Goal: Use online tool/utility: Utilize a website feature to perform a specific function

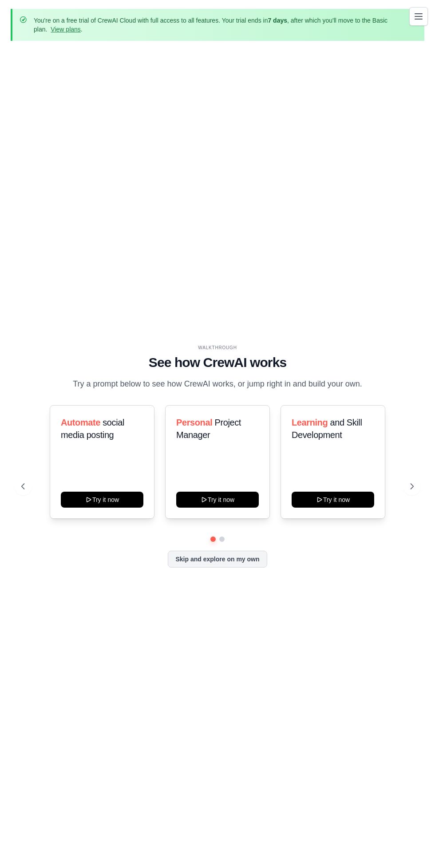
click at [193, 567] on button "Skip and explore on my own" at bounding box center [217, 559] width 99 height 17
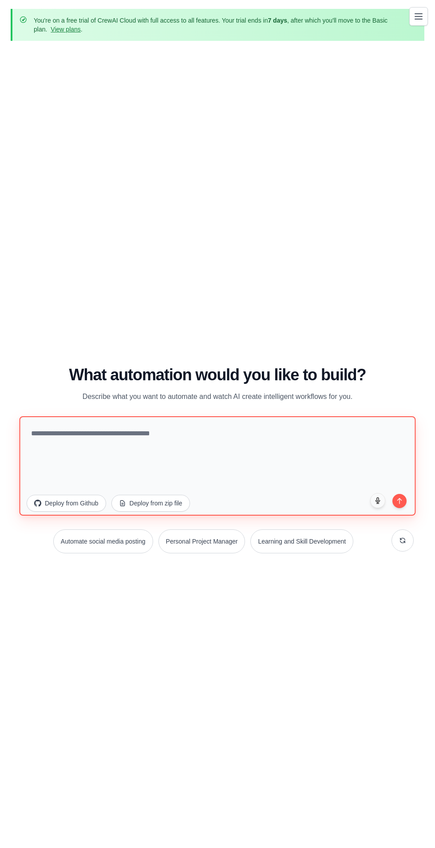
click at [58, 472] on textarea at bounding box center [218, 465] width 396 height 99
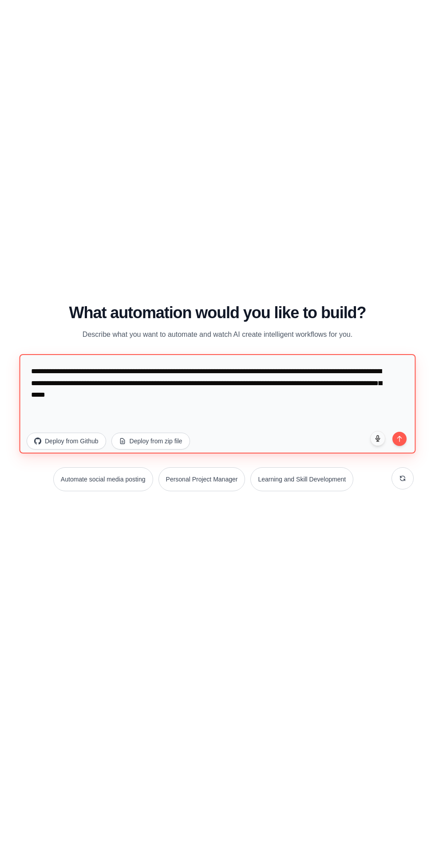
type textarea "**********"
click at [399, 504] on icon "submit" at bounding box center [399, 500] width 4 height 5
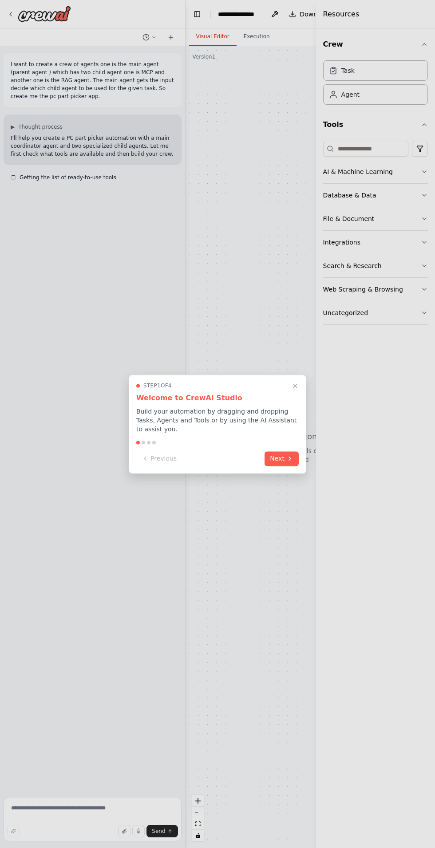
click at [290, 458] on icon at bounding box center [290, 459] width 2 height 4
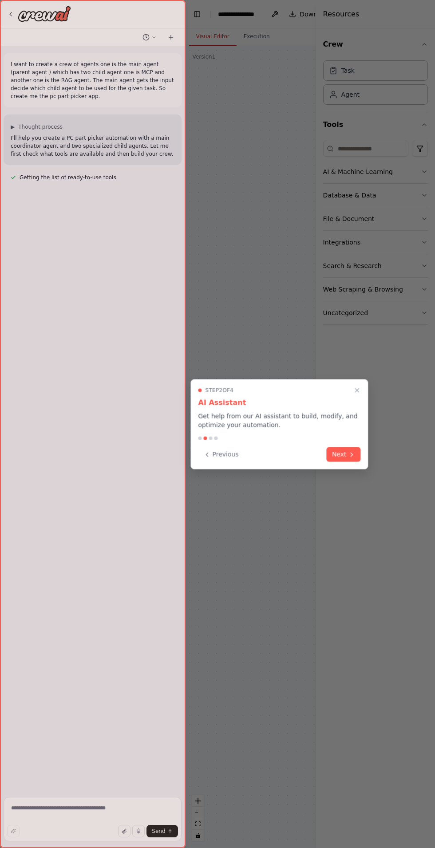
click at [351, 454] on icon at bounding box center [351, 454] width 2 height 4
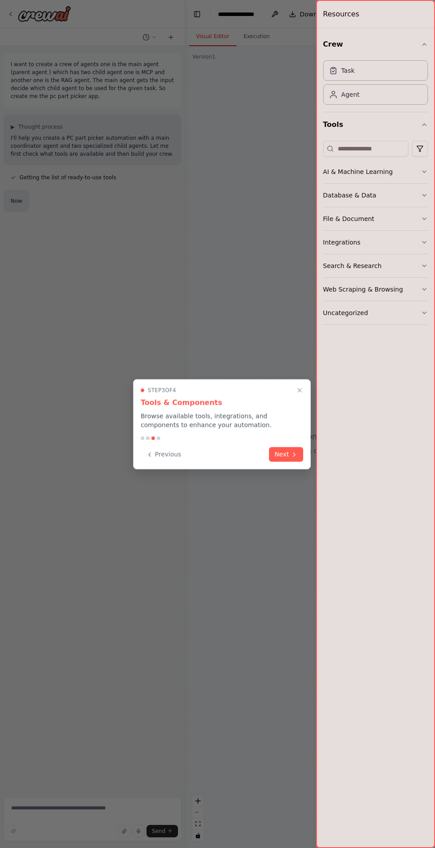
click at [293, 452] on icon at bounding box center [294, 454] width 7 height 7
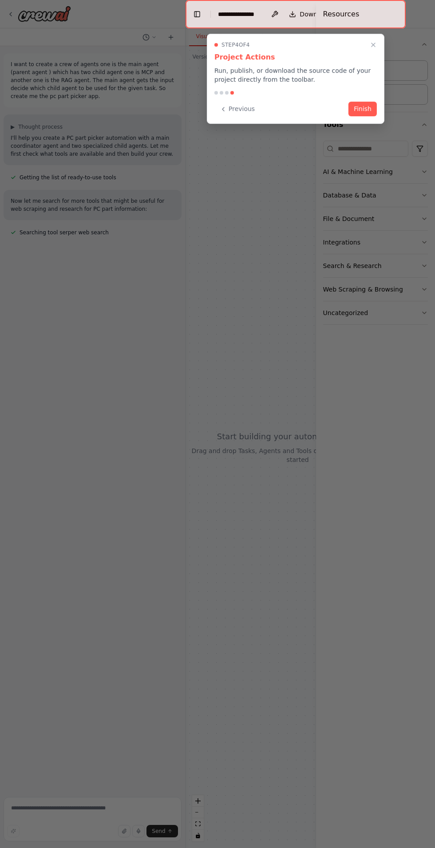
click at [355, 105] on button "Finish" at bounding box center [362, 109] width 28 height 15
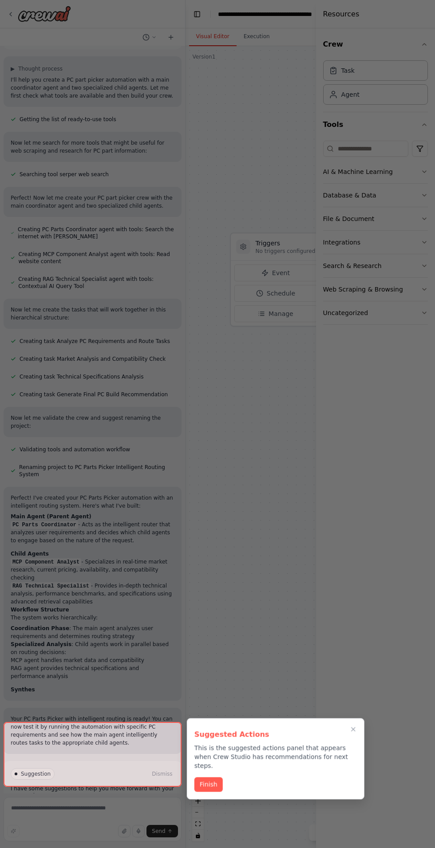
scroll to position [66, 0]
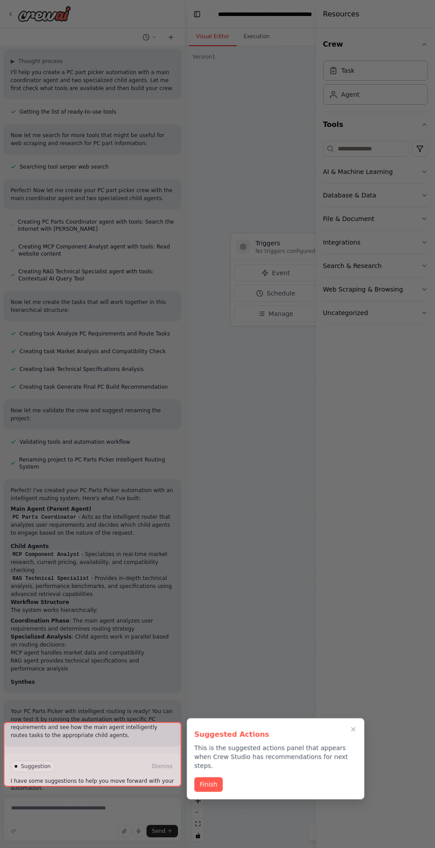
click at [237, 667] on div at bounding box center [217, 424] width 435 height 848
click at [201, 777] on button "Finish" at bounding box center [208, 784] width 28 height 15
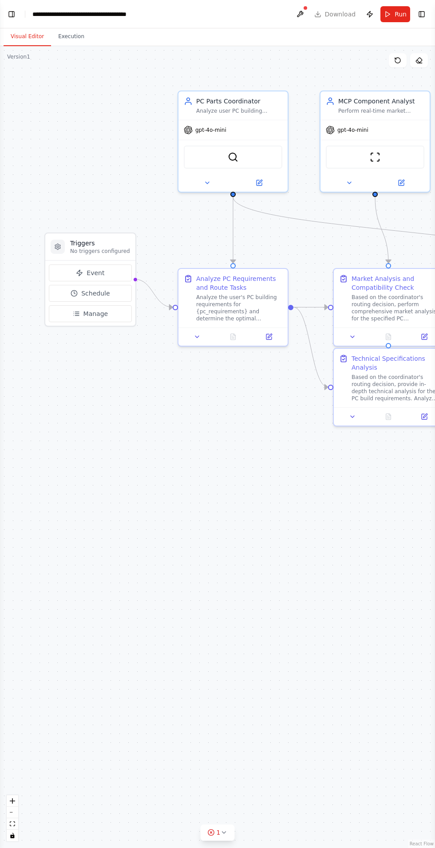
scroll to position [138, 0]
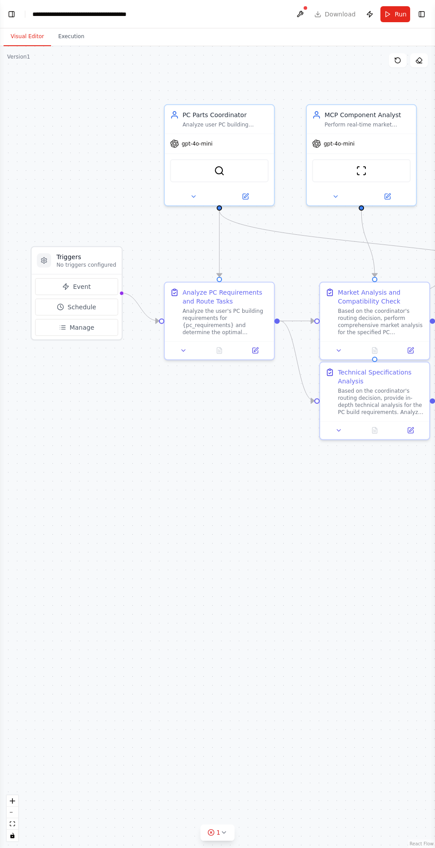
click at [7, 16] on button "Toggle Left Sidebar" at bounding box center [11, 14] width 12 height 12
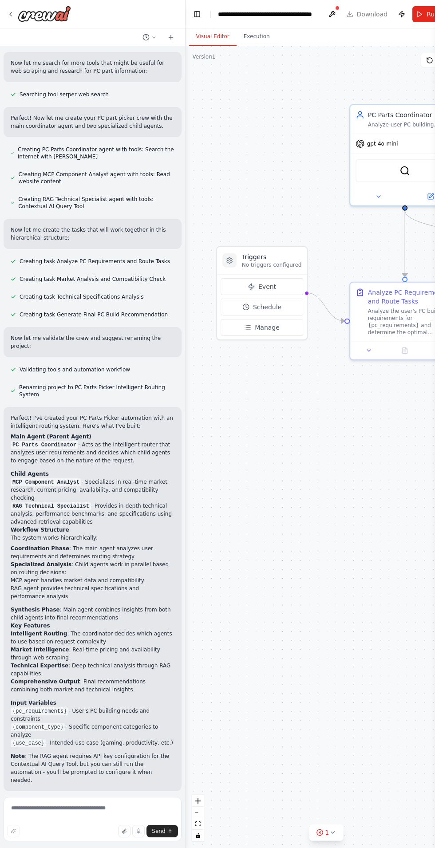
click at [259, 607] on div ".deletable-edge-delete-btn { width: 20px; height: 20px; border: 0px solid #ffff…" at bounding box center [325, 447] width 281 height 802
click at [251, 36] on button "Execution" at bounding box center [256, 37] width 40 height 19
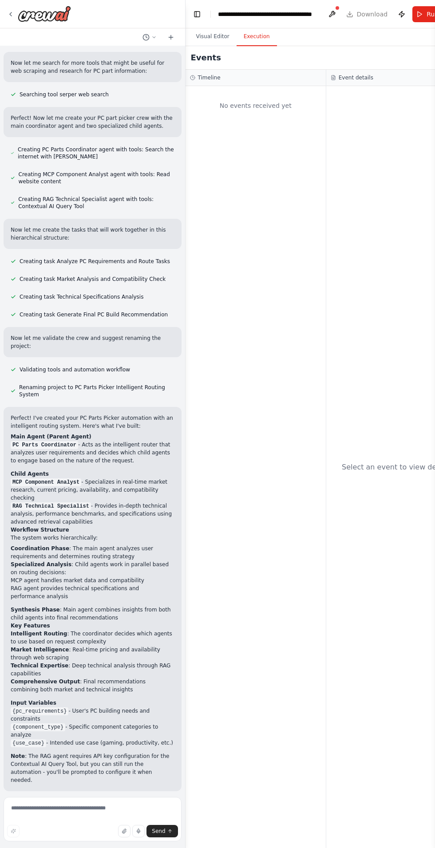
click at [193, 10] on button "Toggle Left Sidebar" at bounding box center [197, 14] width 12 height 12
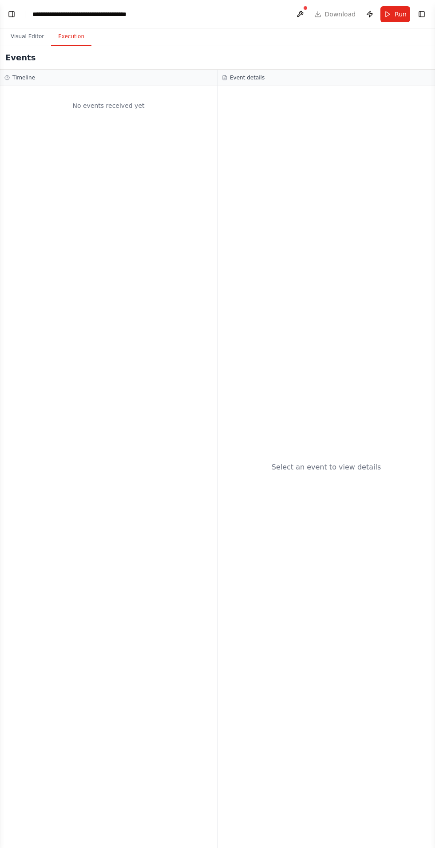
click at [29, 31] on button "Visual Editor" at bounding box center [27, 37] width 47 height 19
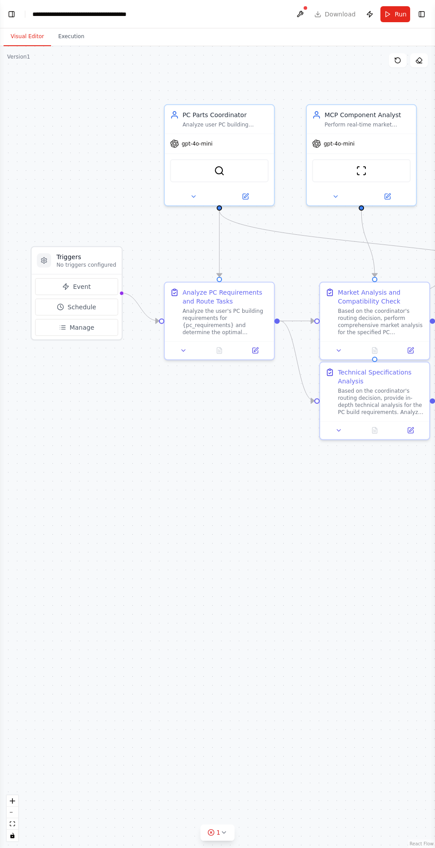
click at [18, 34] on button "Visual Editor" at bounding box center [27, 37] width 47 height 19
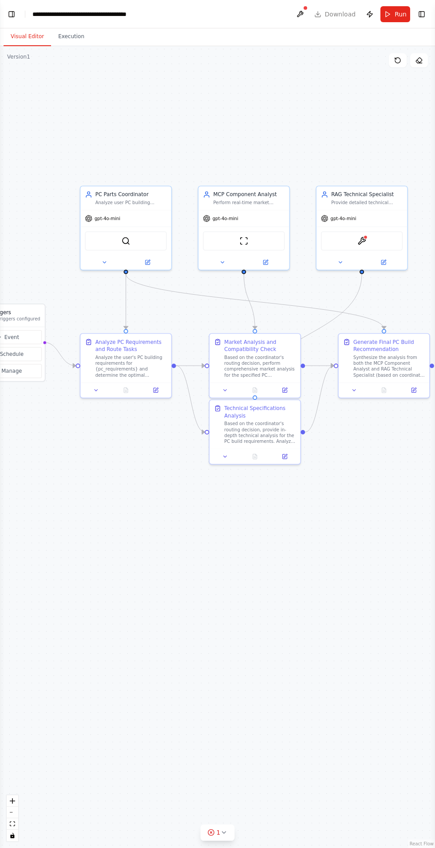
click at [56, 28] on button "Execution" at bounding box center [71, 37] width 40 height 19
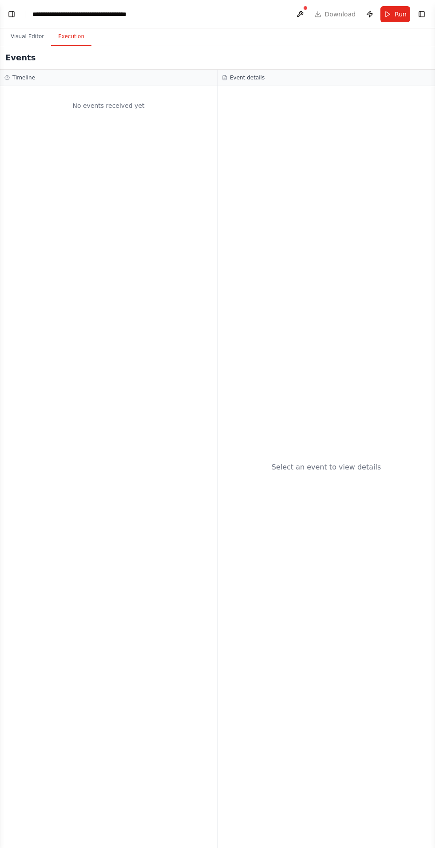
click at [10, 36] on button "Visual Editor" at bounding box center [27, 37] width 47 height 19
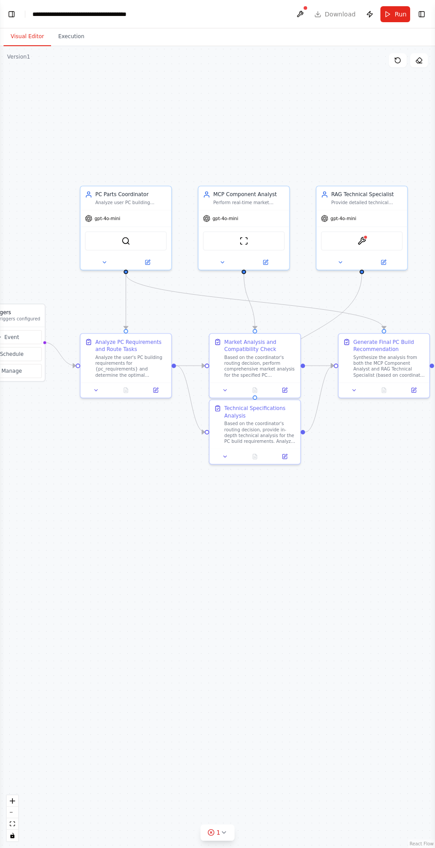
click at [212, 262] on button at bounding box center [222, 262] width 42 height 9
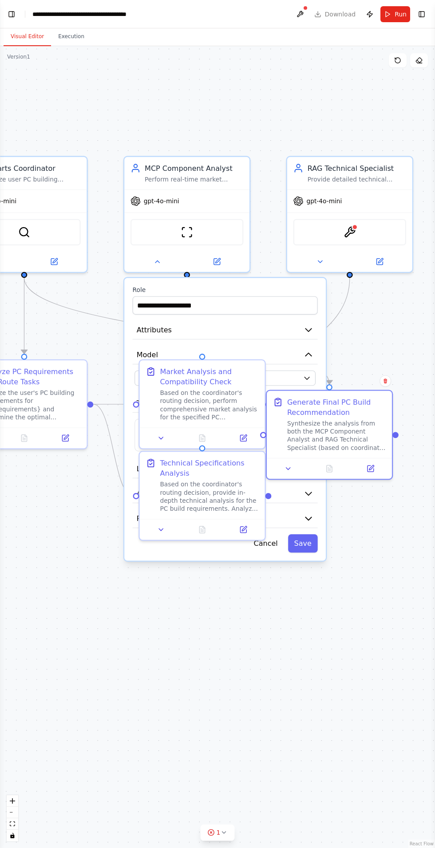
click at [315, 654] on div ".deletable-edge-delete-btn { width: 20px; height: 20px; border: 0px solid #ffff…" at bounding box center [217, 447] width 435 height 802
click at [319, 260] on icon at bounding box center [320, 262] width 8 height 8
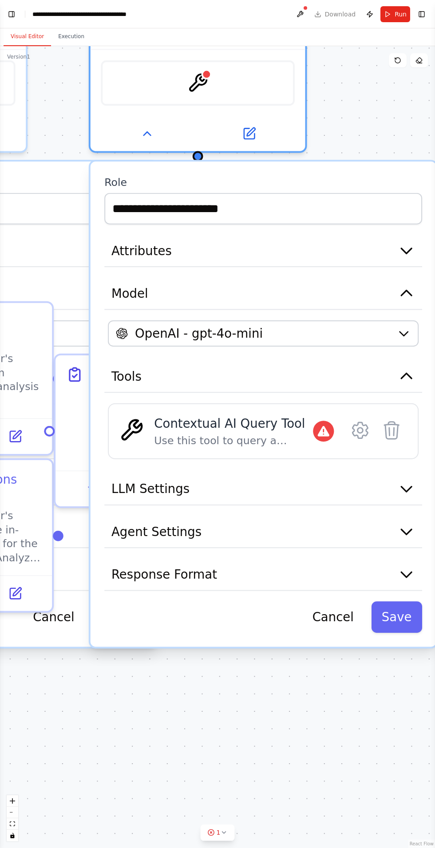
click at [323, 426] on icon at bounding box center [324, 431] width 12 height 11
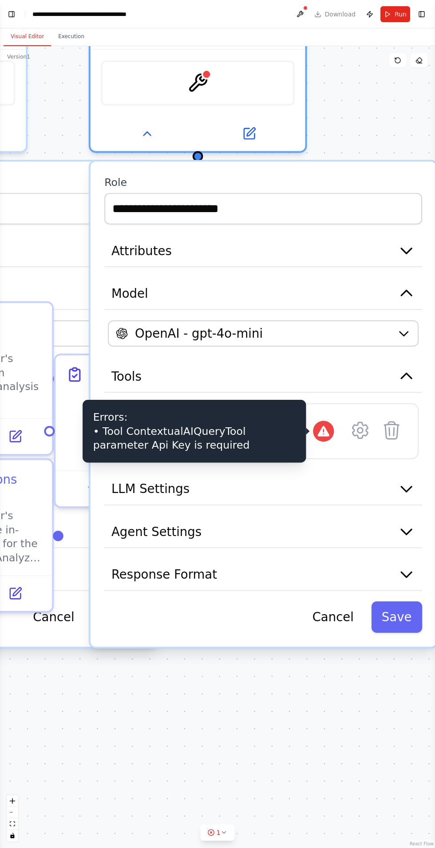
click at [356, 420] on icon at bounding box center [360, 430] width 21 height 21
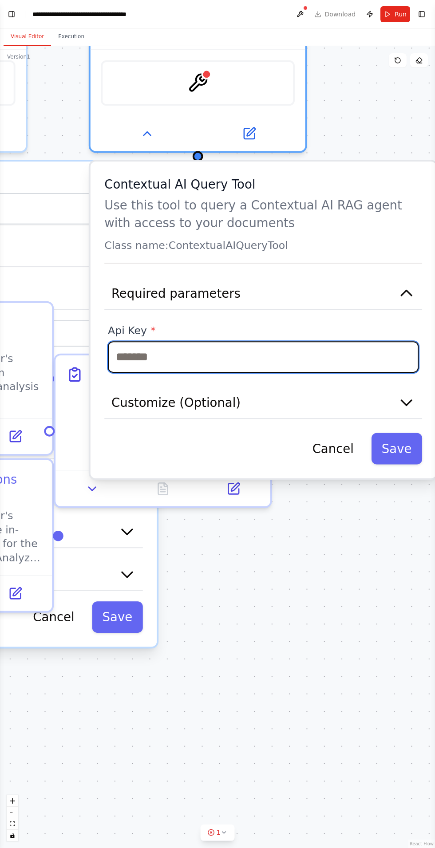
click at [139, 360] on input "text" at bounding box center [263, 356] width 311 height 31
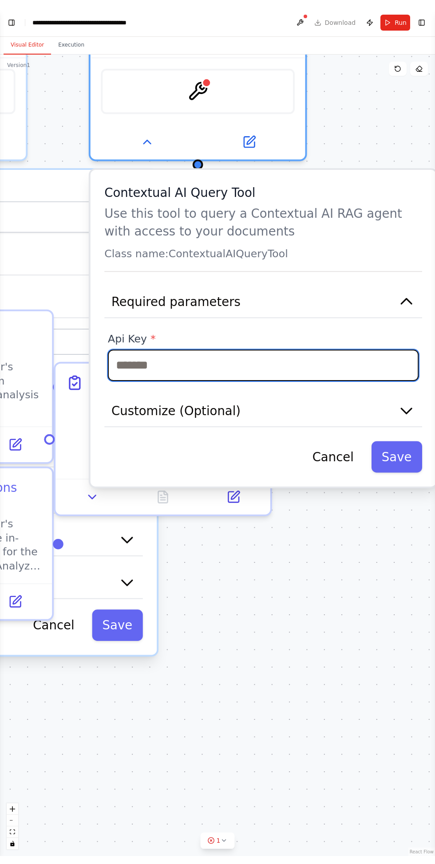
scroll to position [212, 0]
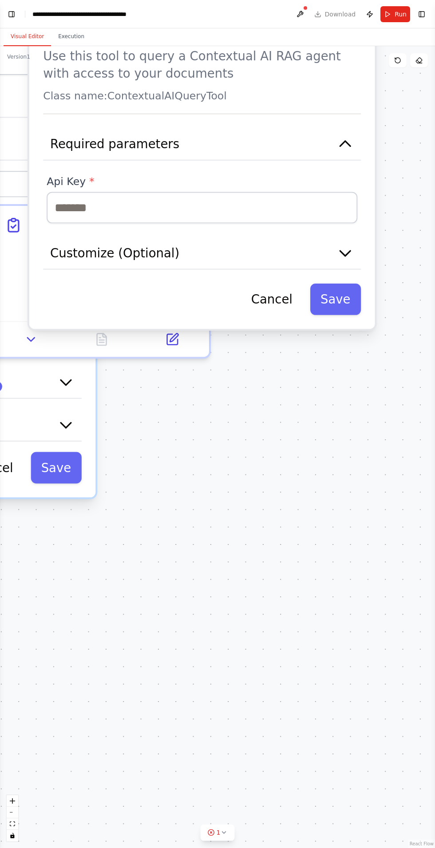
click at [268, 287] on button "Cancel" at bounding box center [271, 298] width 62 height 31
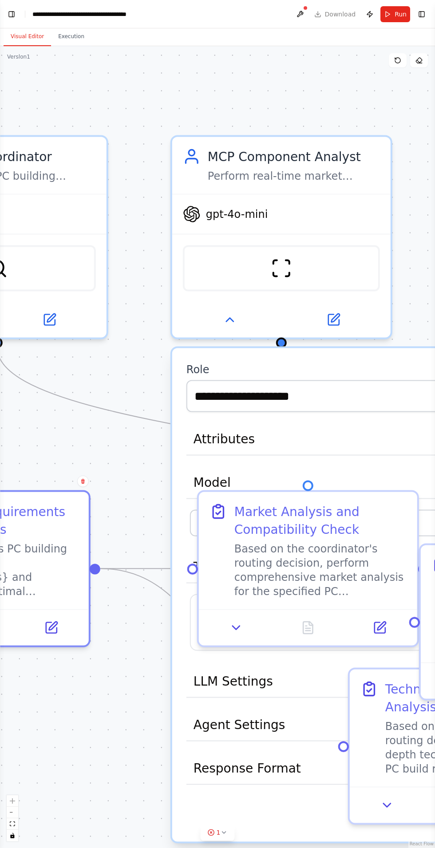
click at [215, 213] on span "gpt-4o-mini" at bounding box center [237, 214] width 62 height 14
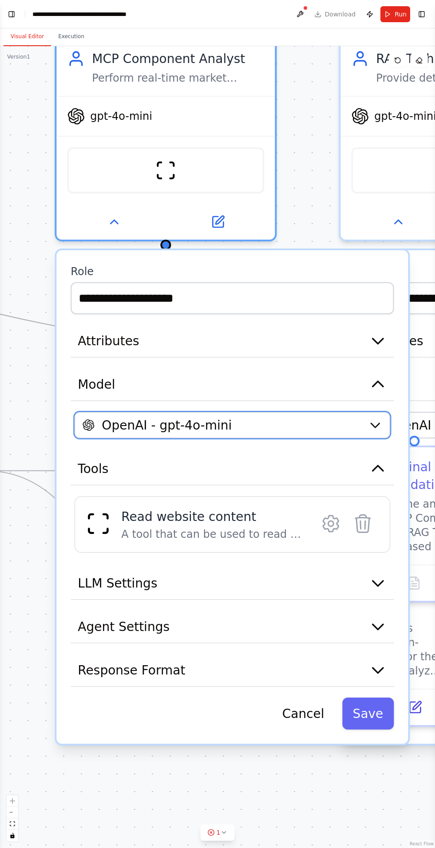
click at [375, 424] on icon "button" at bounding box center [375, 425] width 8 height 4
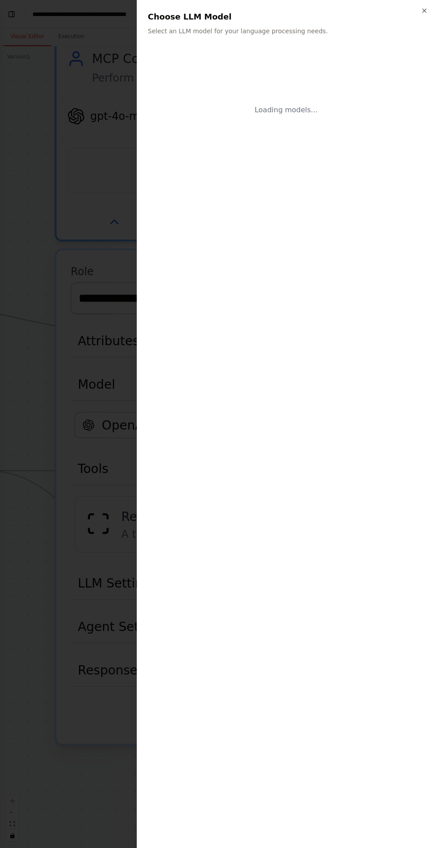
click at [65, 378] on div at bounding box center [217, 424] width 435 height 848
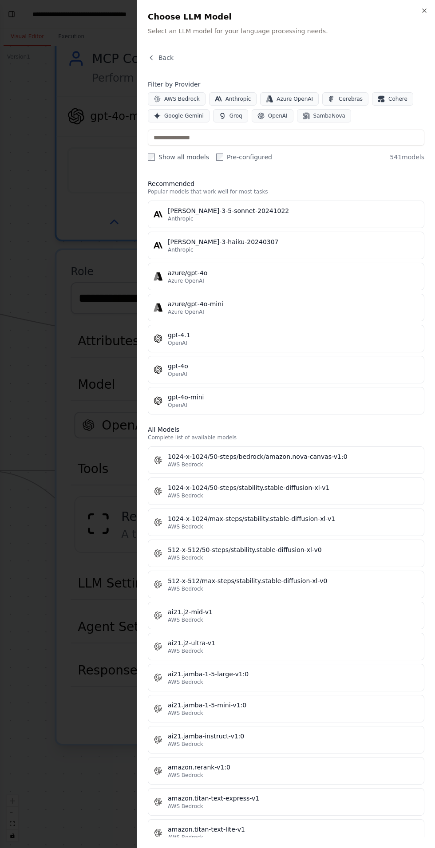
click at [60, 313] on div at bounding box center [217, 424] width 435 height 848
click at [409, 9] on div "Close Choose LLM Model Select an LLM model for your language processing needs. …" at bounding box center [286, 424] width 298 height 848
click at [424, 10] on icon "button" at bounding box center [424, 11] width 4 height 4
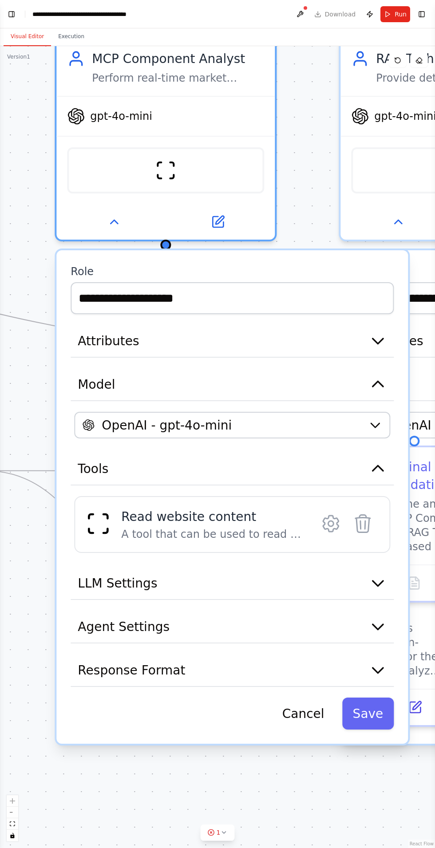
scroll to position [5, 0]
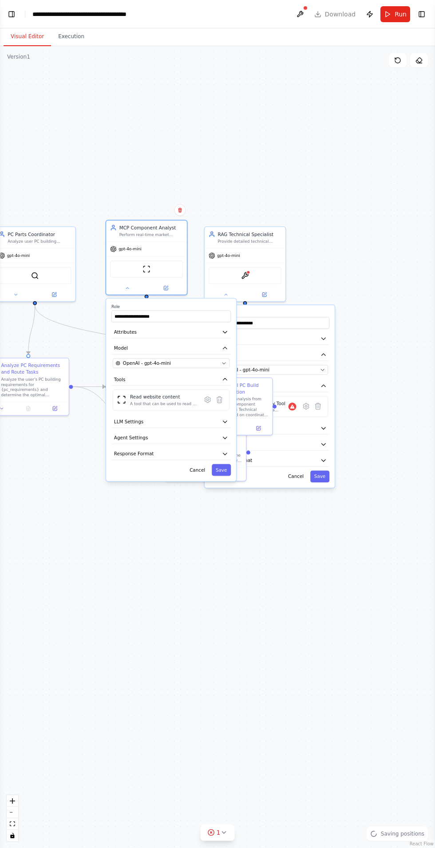
click at [272, 606] on div ".deletable-edge-delete-btn { width: 20px; height: 20px; border: 0px solid #ffff…" at bounding box center [217, 447] width 435 height 802
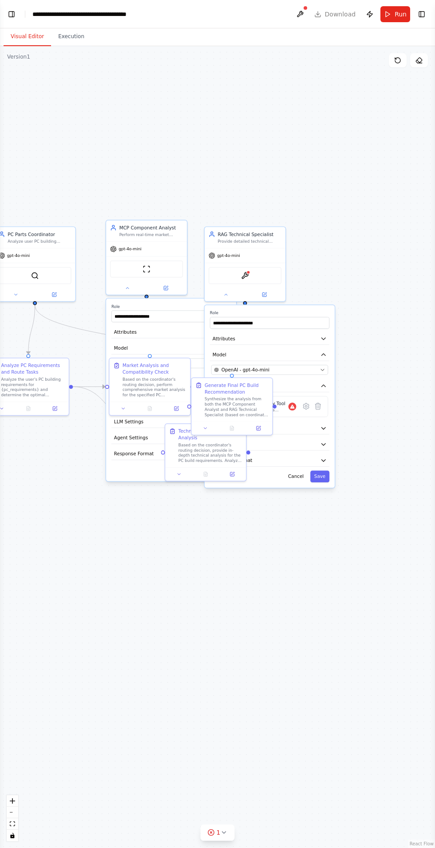
click at [124, 284] on button at bounding box center [127, 288] width 37 height 8
click at [225, 294] on icon at bounding box center [225, 294] width 3 height 1
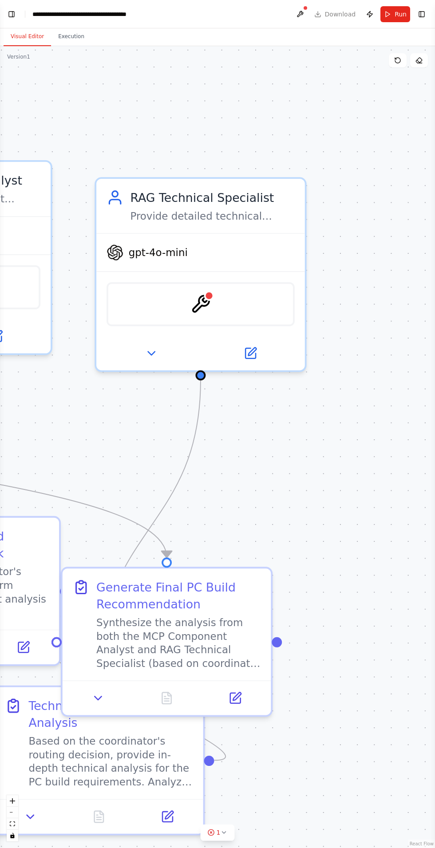
click at [319, 16] on header "**********" at bounding box center [217, 14] width 435 height 28
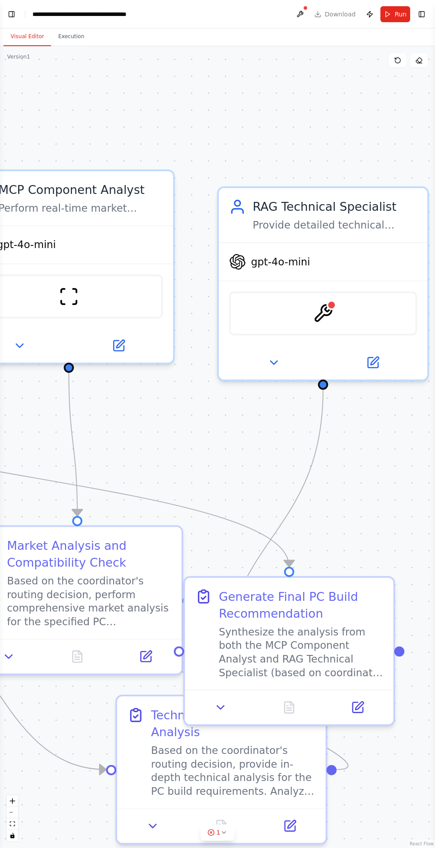
click at [387, 6] on button "Run" at bounding box center [395, 14] width 30 height 16
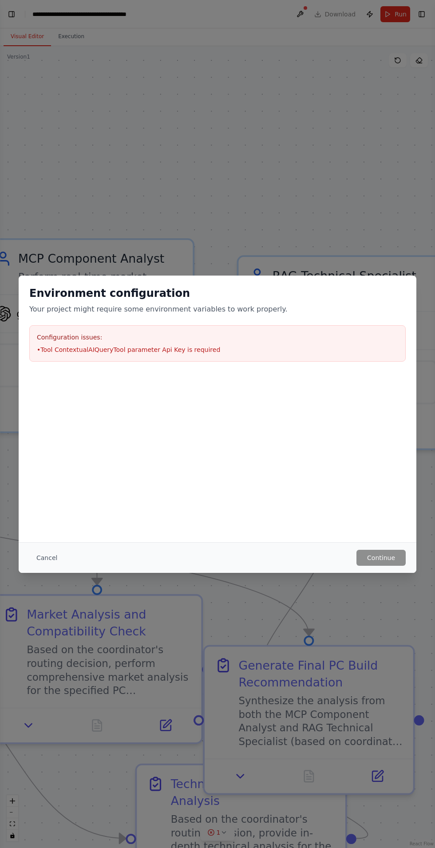
click at [310, 645] on div "Environment configuration Your project might require some environment variables…" at bounding box center [217, 424] width 435 height 848
click at [60, 560] on button "Cancel" at bounding box center [46, 558] width 35 height 16
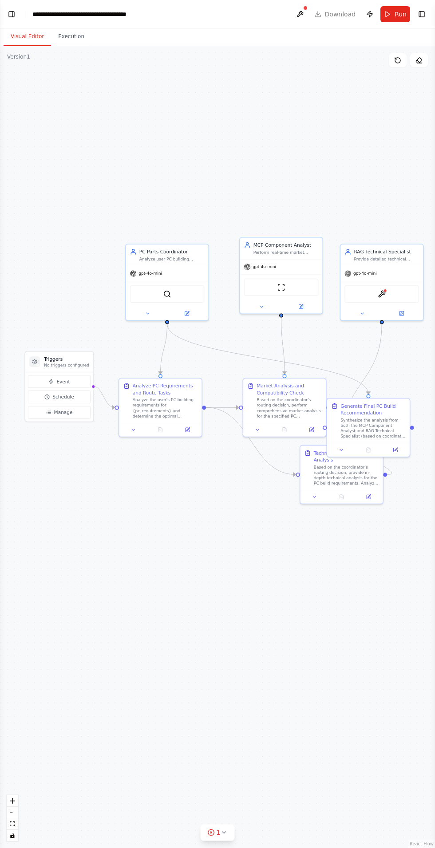
click at [9, 13] on button "Toggle Left Sidebar" at bounding box center [11, 14] width 12 height 12
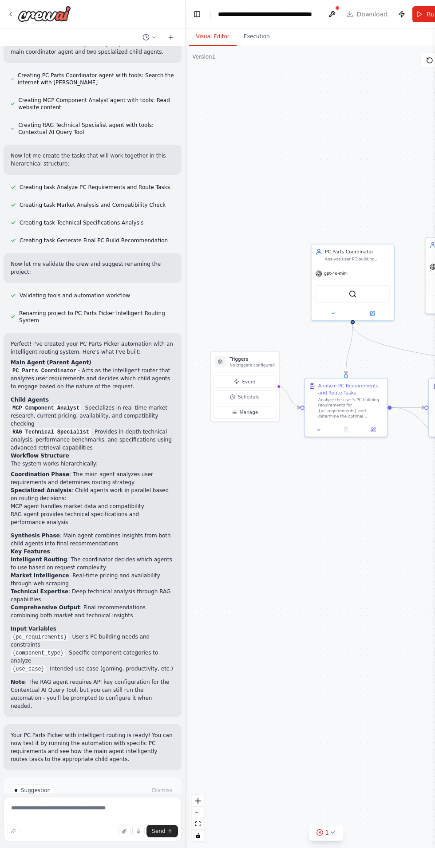
click at [10, 9] on div at bounding box center [39, 14] width 64 height 16
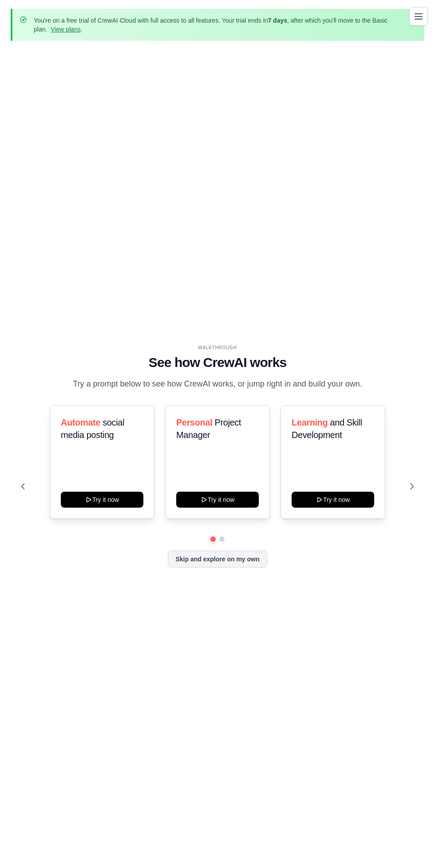
click at [246, 567] on button "Skip and explore on my own" at bounding box center [217, 559] width 99 height 17
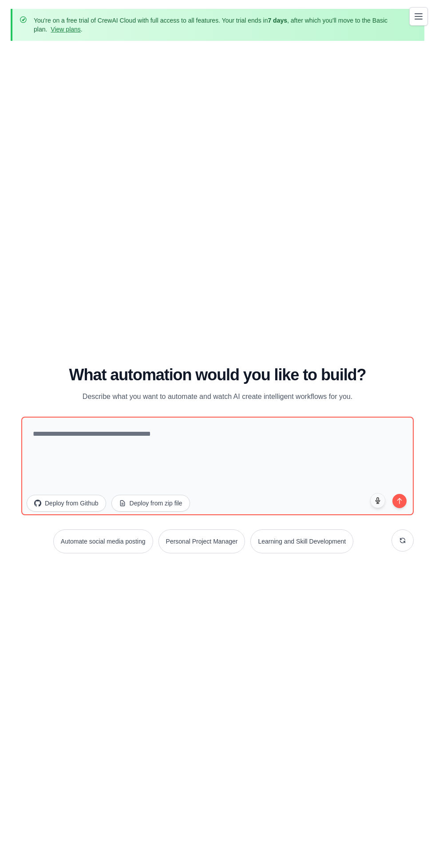
click at [412, 20] on button "Toggle navigation" at bounding box center [418, 16] width 19 height 19
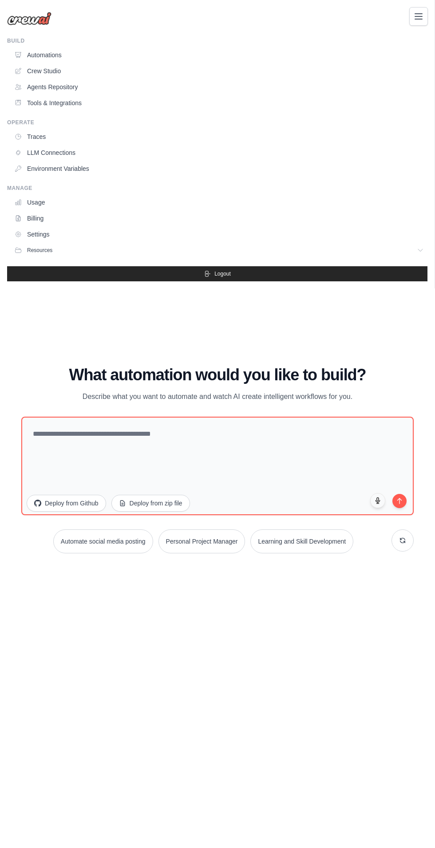
click at [34, 67] on link "Crew Studio" at bounding box center [219, 71] width 417 height 14
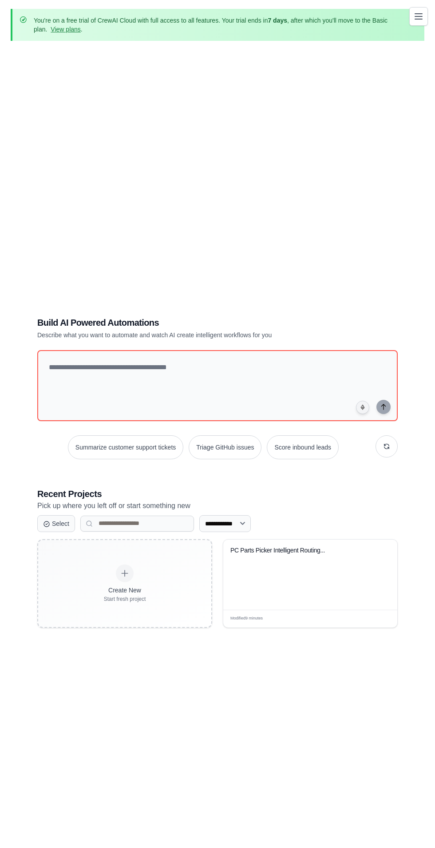
click at [304, 610] on div "PC Parts Picker Intelligent Routing..." at bounding box center [310, 574] width 174 height 70
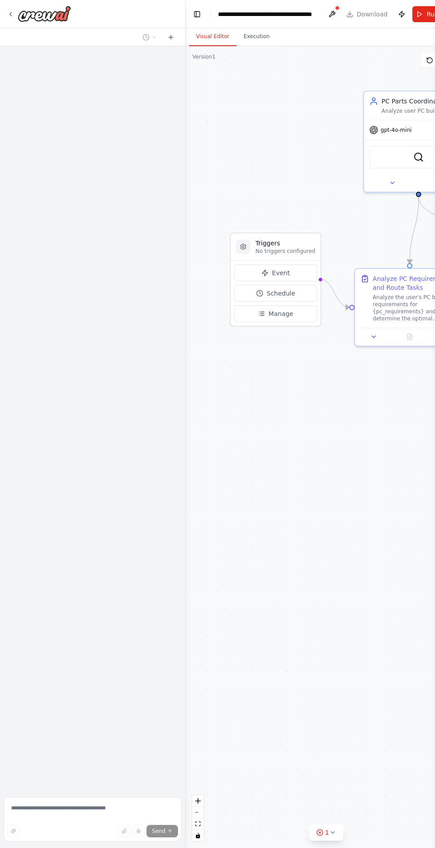
click at [192, 18] on button "Toggle Left Sidebar" at bounding box center [197, 14] width 12 height 12
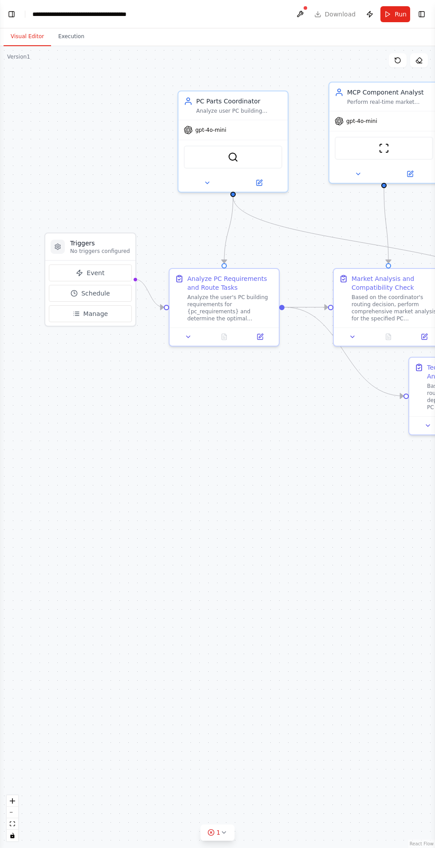
scroll to position [140, 0]
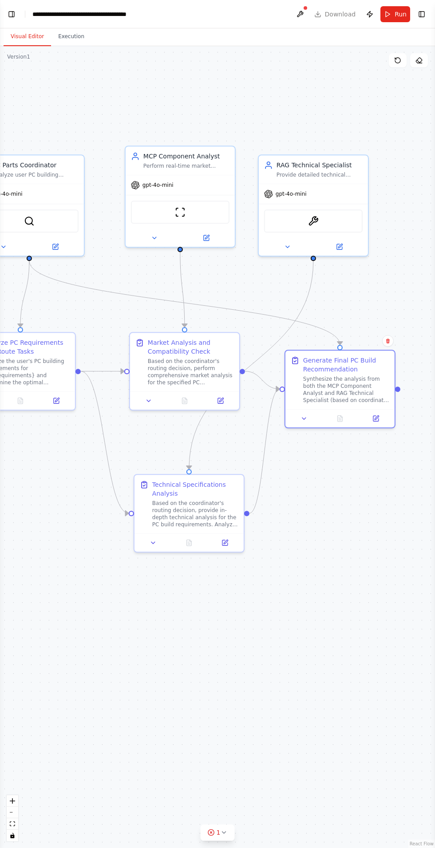
click at [282, 172] on div "Provide detailed technical specifications, performance benchmarks, and expert r…" at bounding box center [319, 174] width 86 height 7
click at [278, 244] on button at bounding box center [287, 246] width 50 height 11
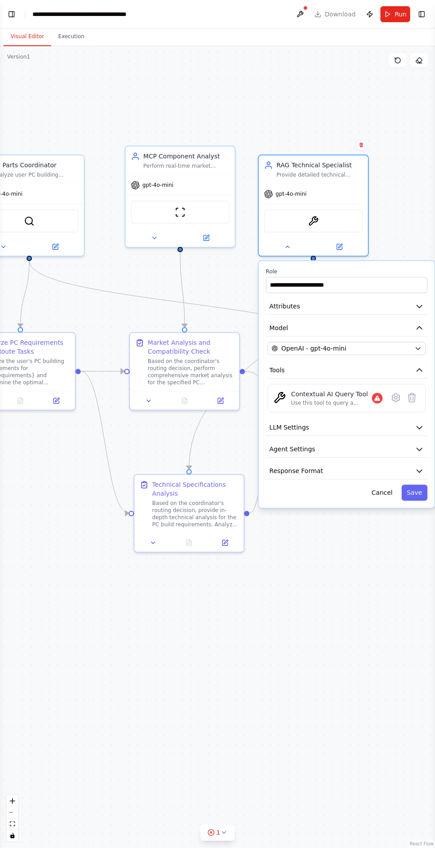
click at [272, 244] on button at bounding box center [287, 246] width 50 height 11
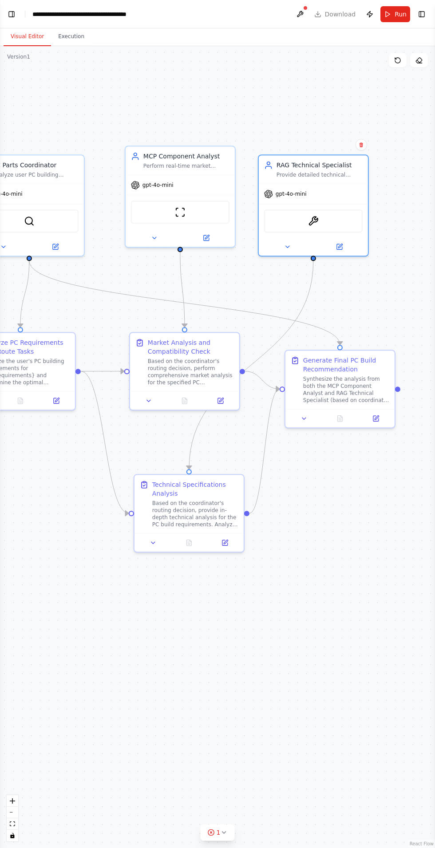
click at [138, 236] on button at bounding box center [154, 237] width 50 height 11
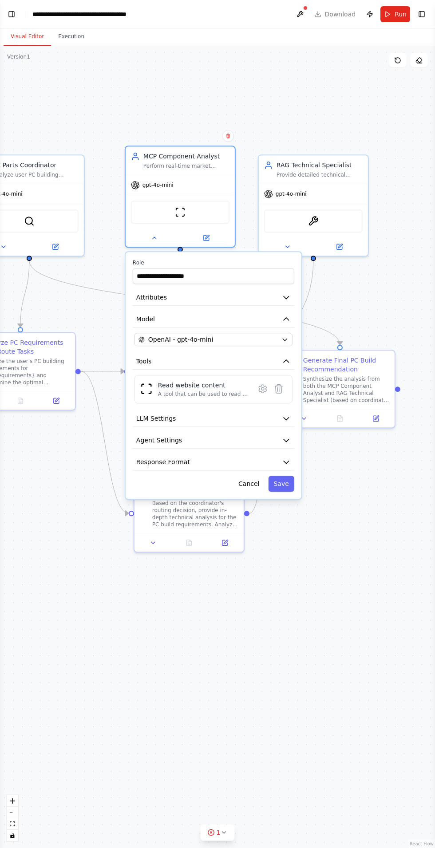
click at [284, 436] on icon "button" at bounding box center [286, 440] width 9 height 9
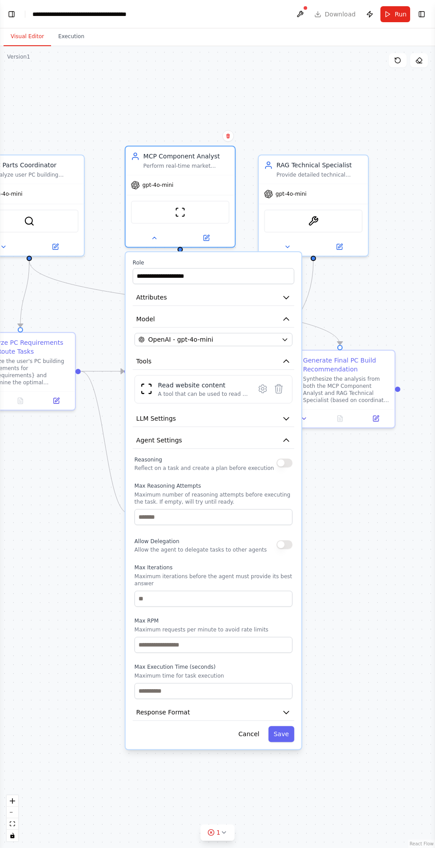
click at [286, 439] on icon "button" at bounding box center [285, 440] width 5 height 3
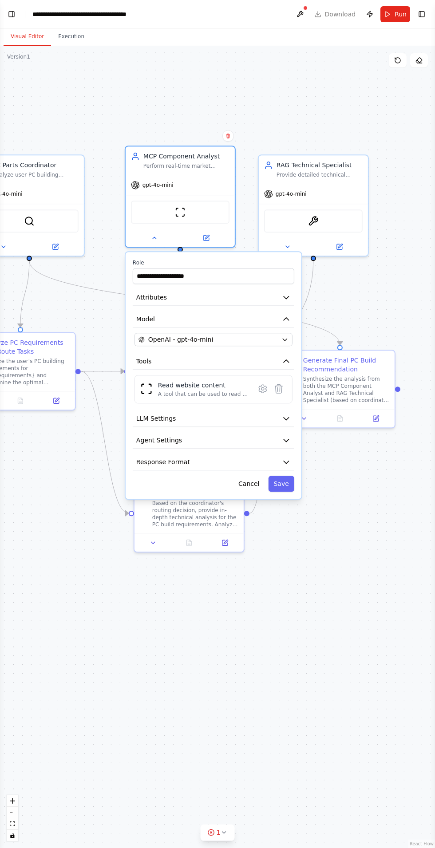
click at [285, 415] on icon "button" at bounding box center [286, 418] width 9 height 9
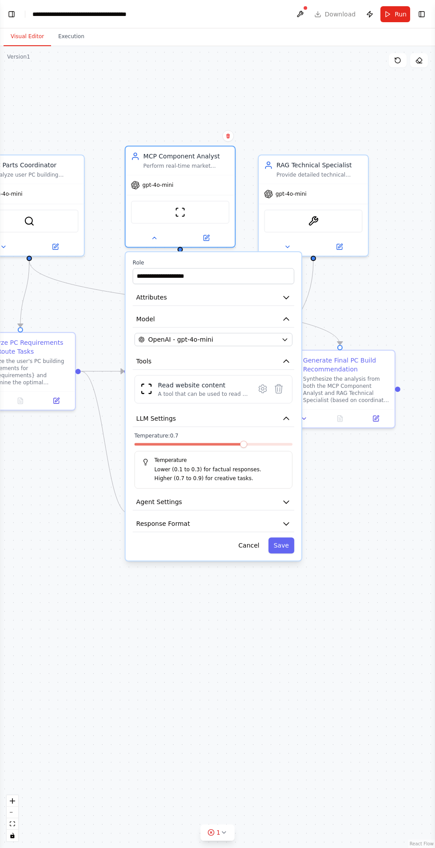
click at [282, 414] on icon "button" at bounding box center [286, 418] width 9 height 9
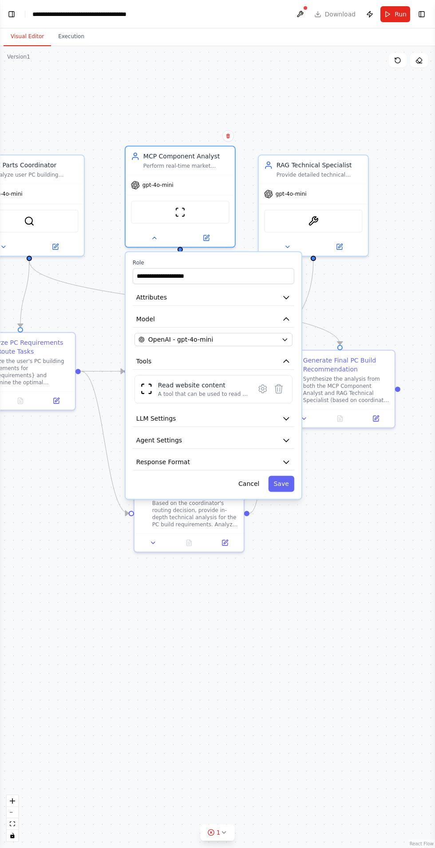
click at [285, 443] on icon "button" at bounding box center [286, 440] width 9 height 9
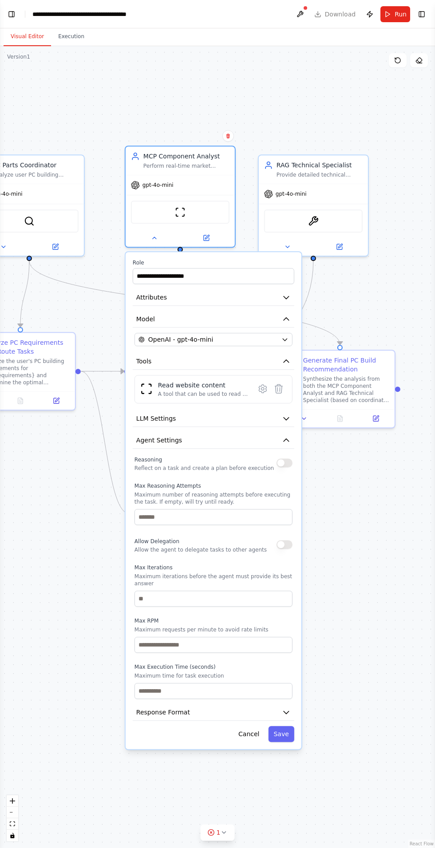
click at [286, 439] on icon "button" at bounding box center [285, 440] width 5 height 3
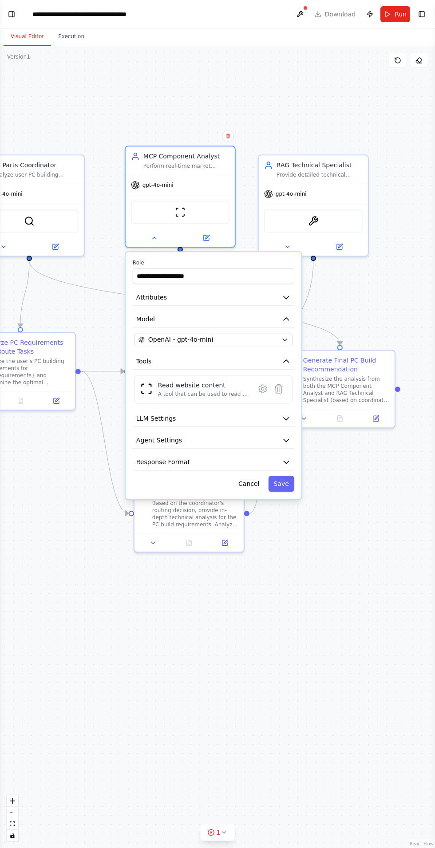
click at [146, 297] on span "Attributes" at bounding box center [151, 297] width 31 height 9
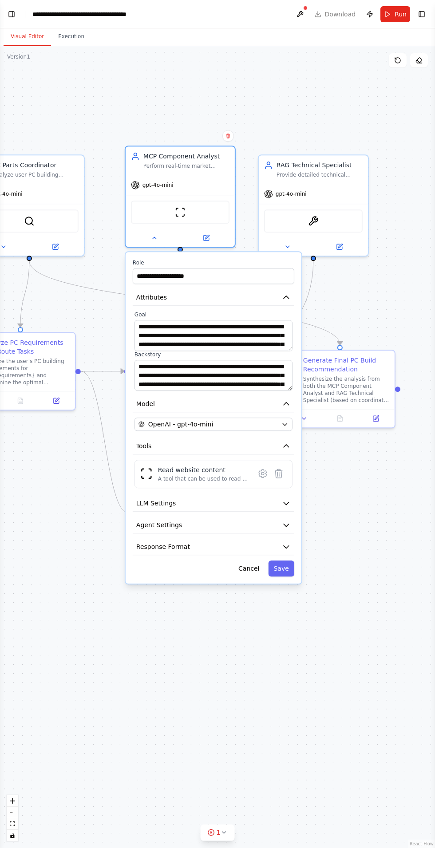
click at [265, 653] on div ".deletable-edge-delete-btn { width: 20px; height: 20px; border: 0px solid #ffff…" at bounding box center [217, 447] width 435 height 802
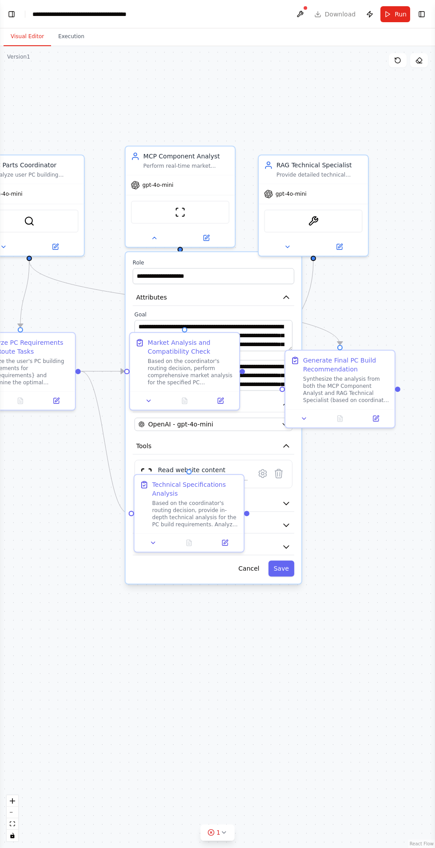
click at [261, 673] on div ".deletable-edge-delete-btn { width: 20px; height: 20px; border: 0px solid #ffff…" at bounding box center [217, 447] width 435 height 802
click at [142, 238] on button at bounding box center [154, 237] width 50 height 11
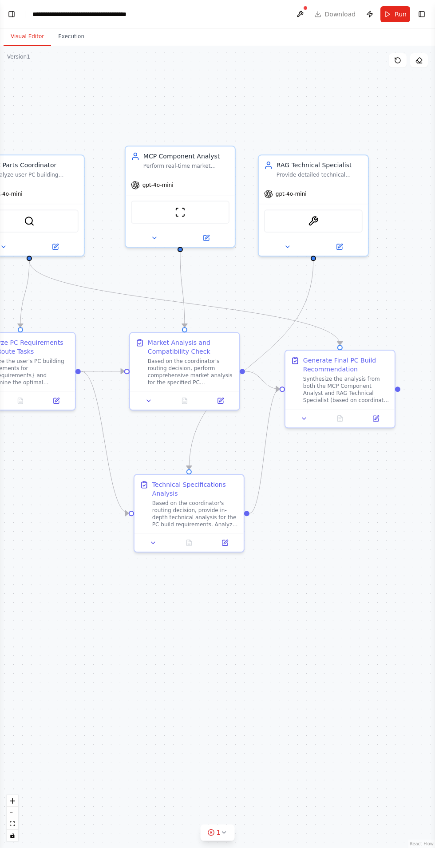
click at [287, 246] on icon at bounding box center [287, 247] width 4 height 2
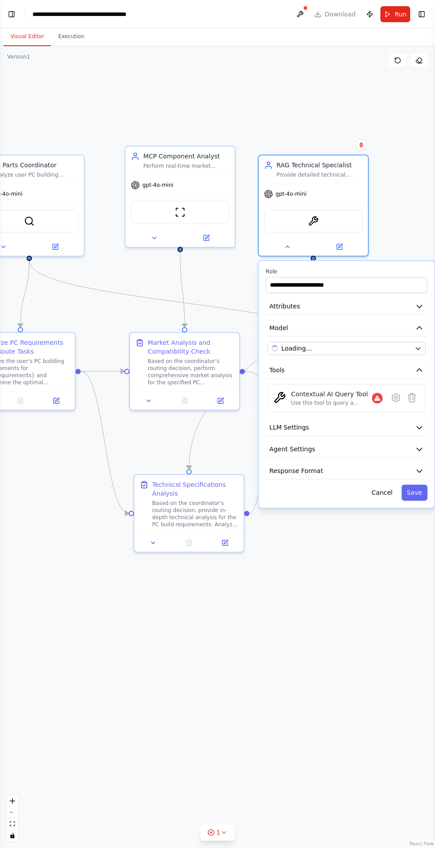
click at [278, 306] on span "Attributes" at bounding box center [284, 306] width 31 height 9
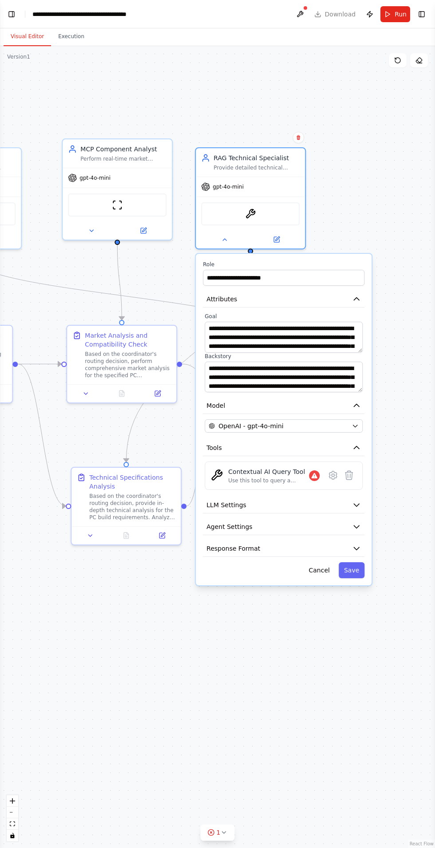
click at [350, 299] on button "Attributes" at bounding box center [283, 299] width 161 height 16
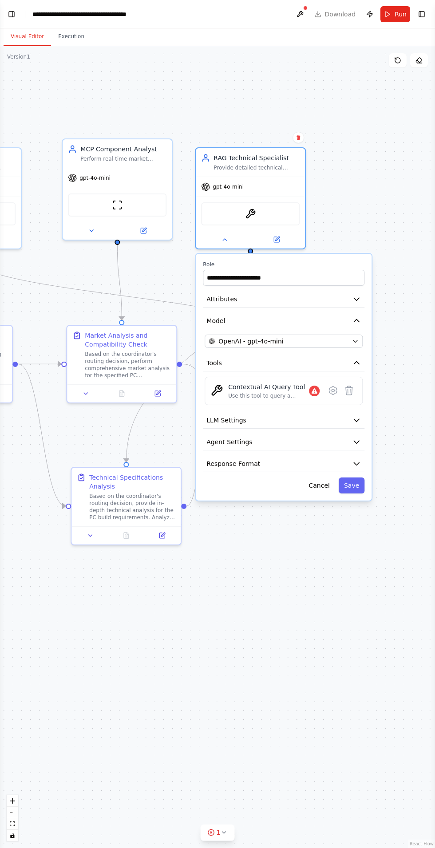
click at [213, 602] on div ".deletable-edge-delete-btn { width: 20px; height: 20px; border: 0px solid #ffff…" at bounding box center [217, 447] width 435 height 802
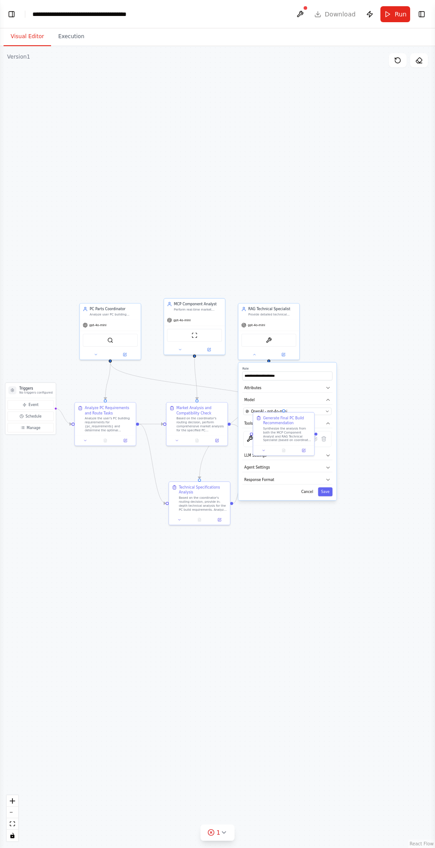
click at [252, 354] on icon at bounding box center [254, 355] width 4 height 4
